Goal: Find specific page/section: Find specific page/section

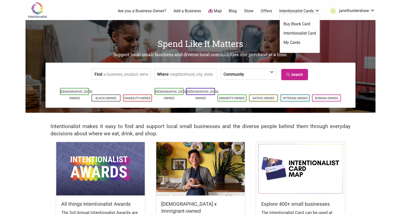
drag, startPoint x: 298, startPoint y: 33, endPoint x: 301, endPoint y: 35, distance: 3.8
click at [298, 33] on link "Intentionalist Card" at bounding box center [300, 34] width 33 height 6
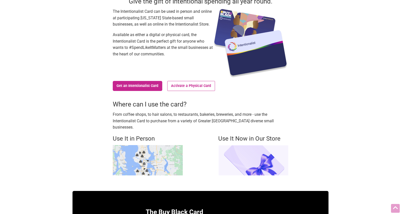
scroll to position [50, 0]
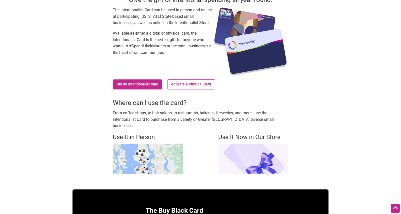
click at [158, 153] on img at bounding box center [148, 158] width 70 height 30
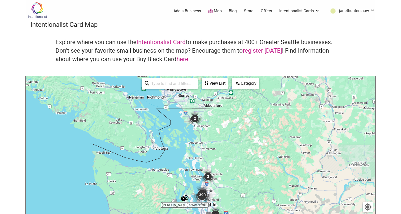
click at [164, 84] on input "search" at bounding box center [172, 84] width 46 height 10
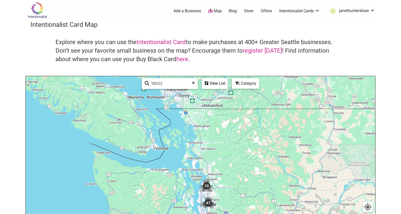
type input "98052"
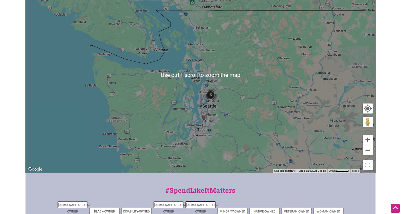
scroll to position [100, 0]
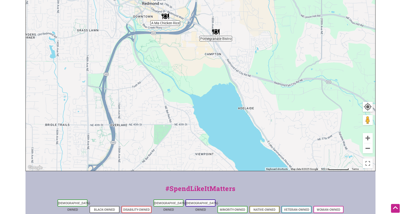
drag, startPoint x: 155, startPoint y: 145, endPoint x: 140, endPoint y: 142, distance: 14.9
click at [140, 142] on div "To navigate, press the arrow keys." at bounding box center [201, 73] width 350 height 195
click at [216, 32] on img "Pomegranate Bistro" at bounding box center [216, 32] width 8 height 8
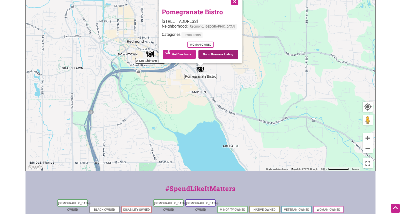
click at [221, 54] on link "Go to Business Listing" at bounding box center [218, 54] width 40 height 9
